Goal: Information Seeking & Learning: Learn about a topic

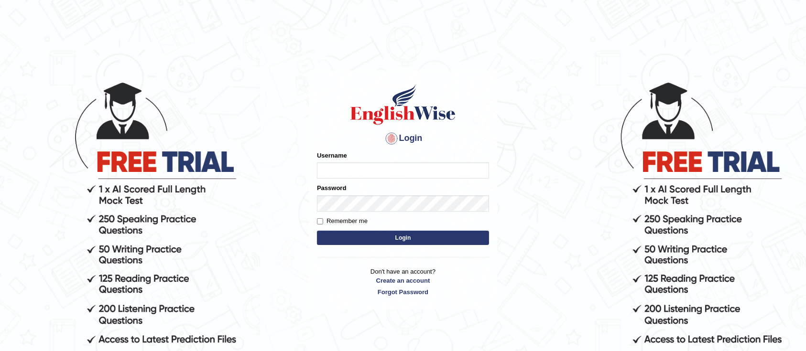
click at [343, 169] on input "Username" at bounding box center [403, 170] width 172 height 16
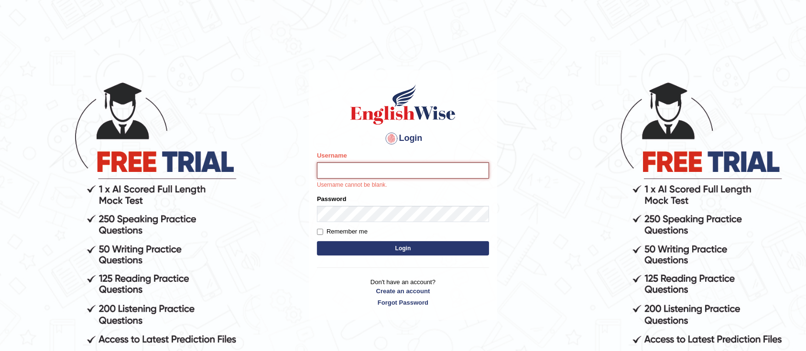
type input "Asangancp"
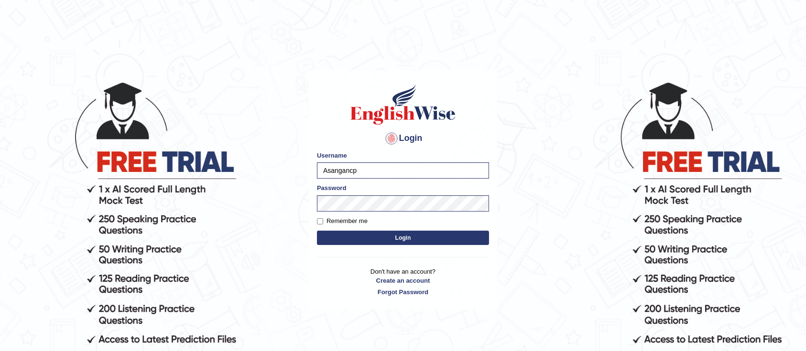
click at [376, 238] on button "Login" at bounding box center [403, 238] width 172 height 14
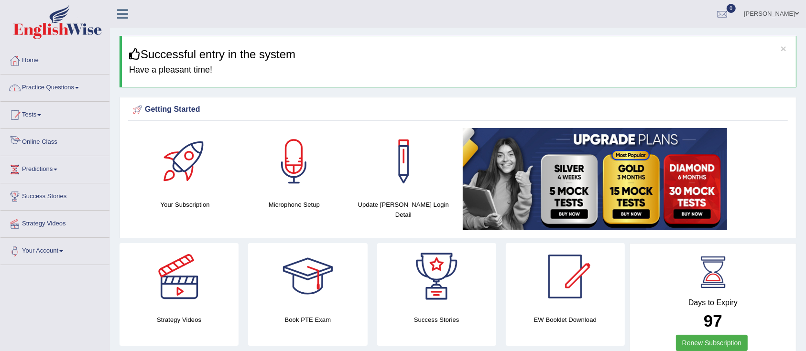
click at [42, 140] on link "Online Class" at bounding box center [54, 141] width 109 height 24
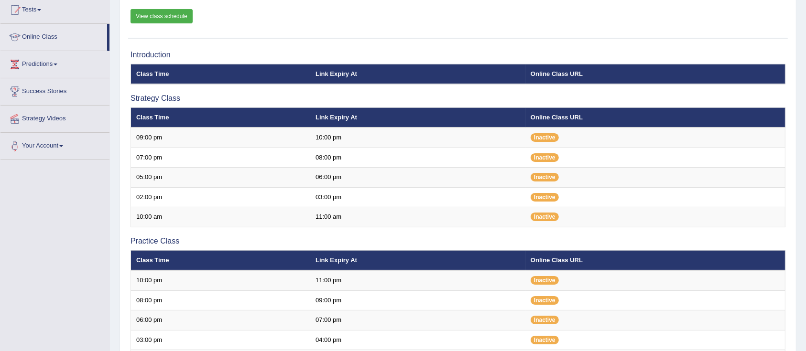
scroll to position [115, 0]
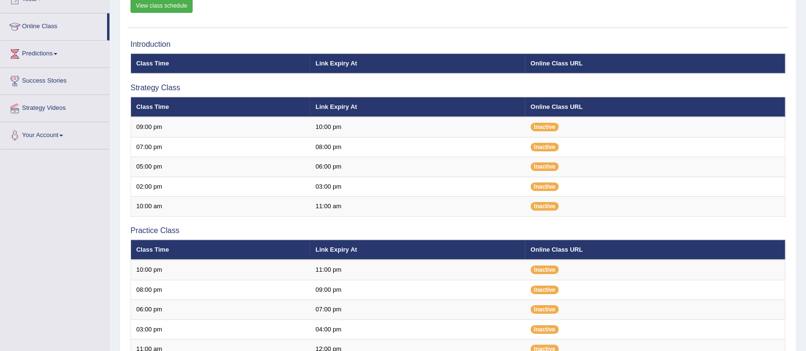
scroll to position [111, 0]
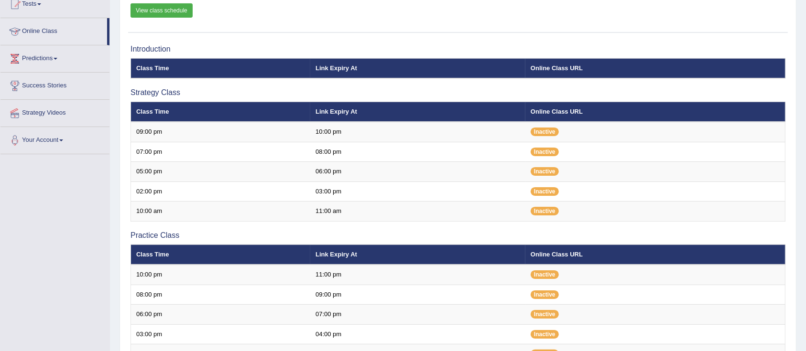
click at [172, 13] on link "View class schedule" at bounding box center [161, 10] width 62 height 14
